Goal: Find specific page/section: Find specific page/section

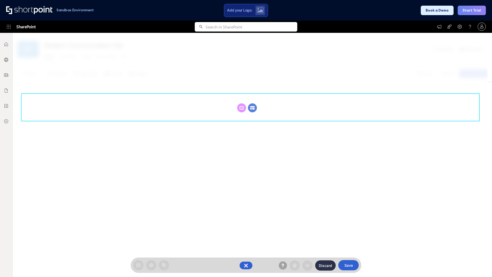
click at [252, 108] on circle at bounding box center [252, 107] width 9 height 9
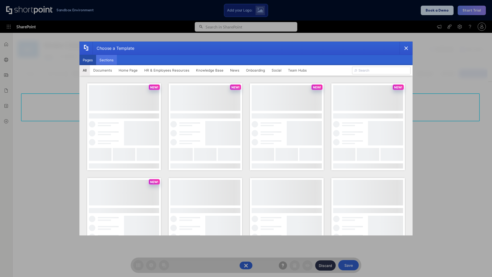
click at [106, 60] on button "Sections" at bounding box center [106, 60] width 21 height 10
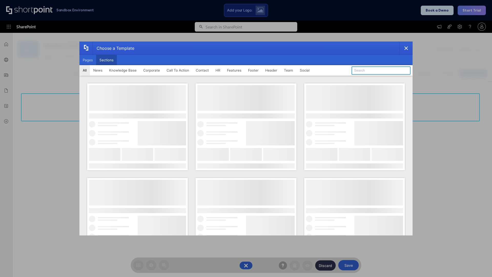
type input "CTA"
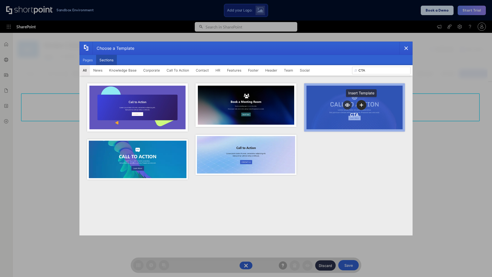
click at [361, 105] on icon "template selector" at bounding box center [361, 105] width 4 height 4
